Goal: Task Accomplishment & Management: Use online tool/utility

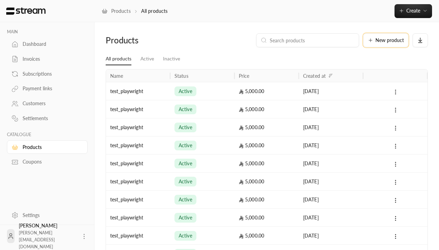
click at [385, 40] on span "New product" at bounding box center [389, 40] width 28 height 5
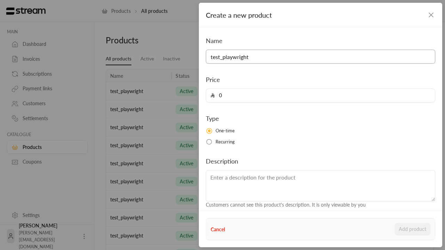
type input "test_playwright"
type input "5000"
click at [412, 229] on button "Add product" at bounding box center [412, 229] width 36 height 13
type input "0"
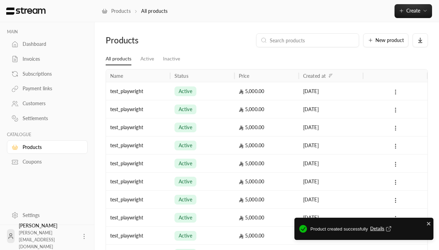
click at [381, 229] on span "Details" at bounding box center [381, 228] width 23 height 7
